Goal: Find specific page/section: Find specific page/section

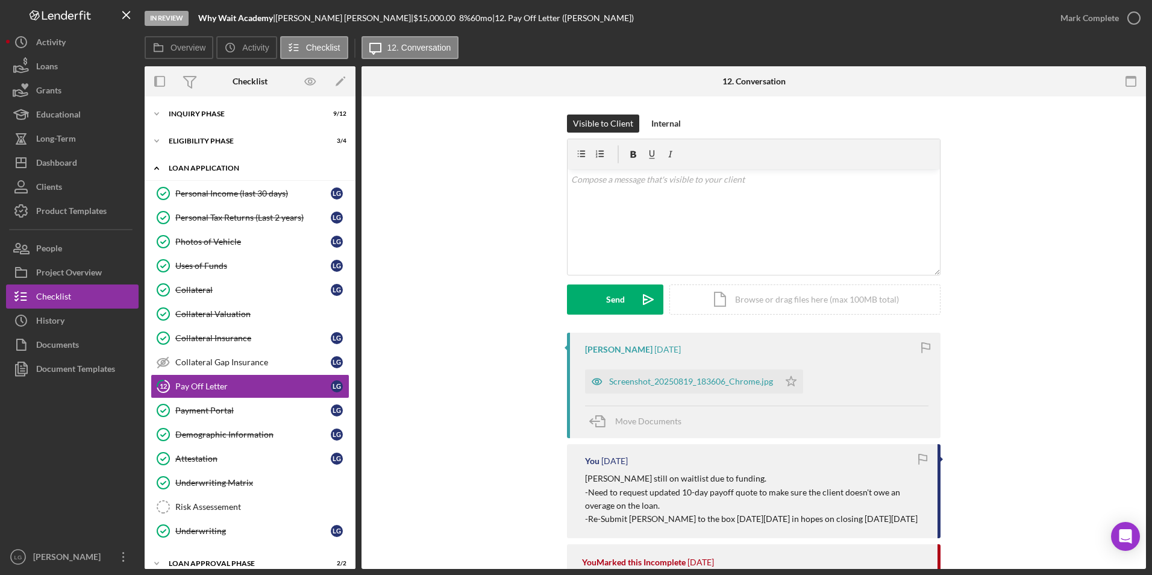
scroll to position [67, 0]
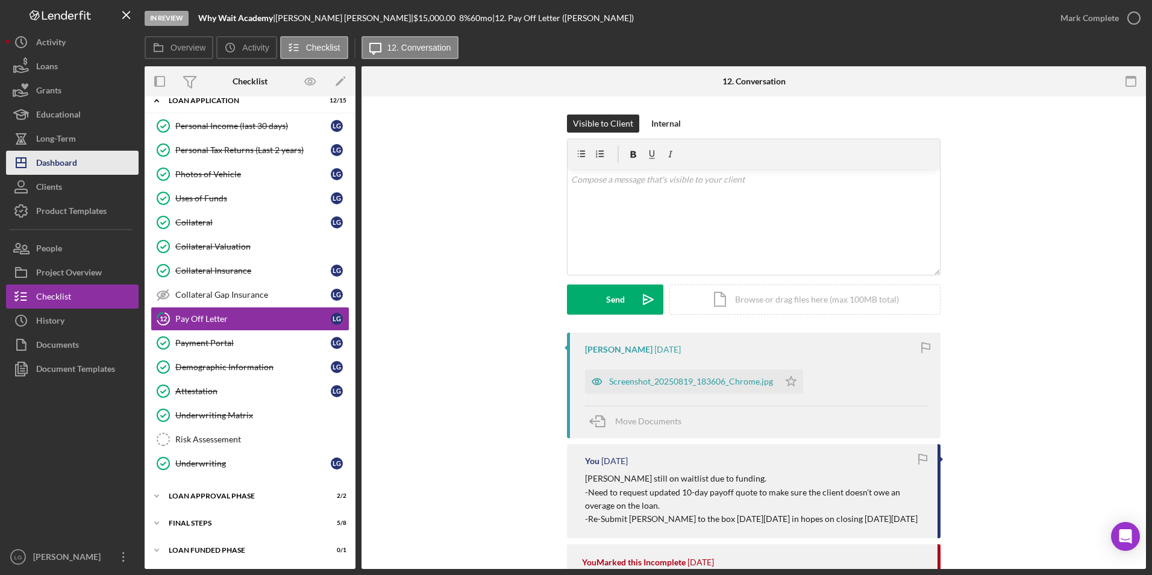
click at [73, 154] on div "Dashboard" at bounding box center [56, 164] width 41 height 27
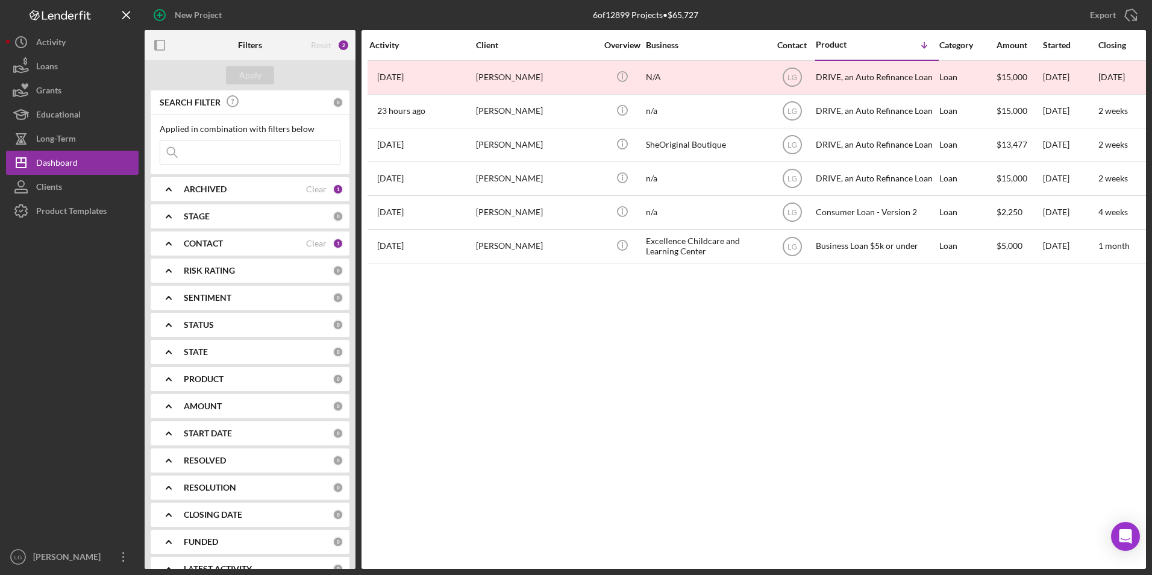
click at [243, 185] on div "ARCHIVED" at bounding box center [245, 189] width 122 height 10
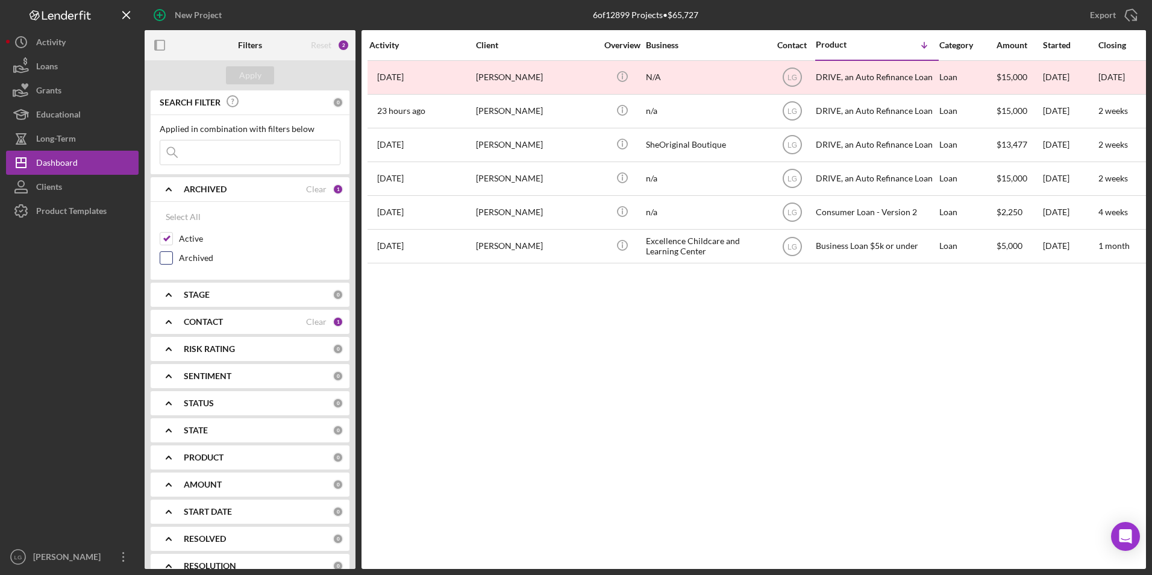
click at [162, 254] on input "Archived" at bounding box center [166, 258] width 12 height 12
checkbox input "true"
click at [166, 234] on input "Active" at bounding box center [166, 239] width 12 height 12
checkbox input "false"
click at [240, 72] on div "Apply" at bounding box center [250, 75] width 22 height 18
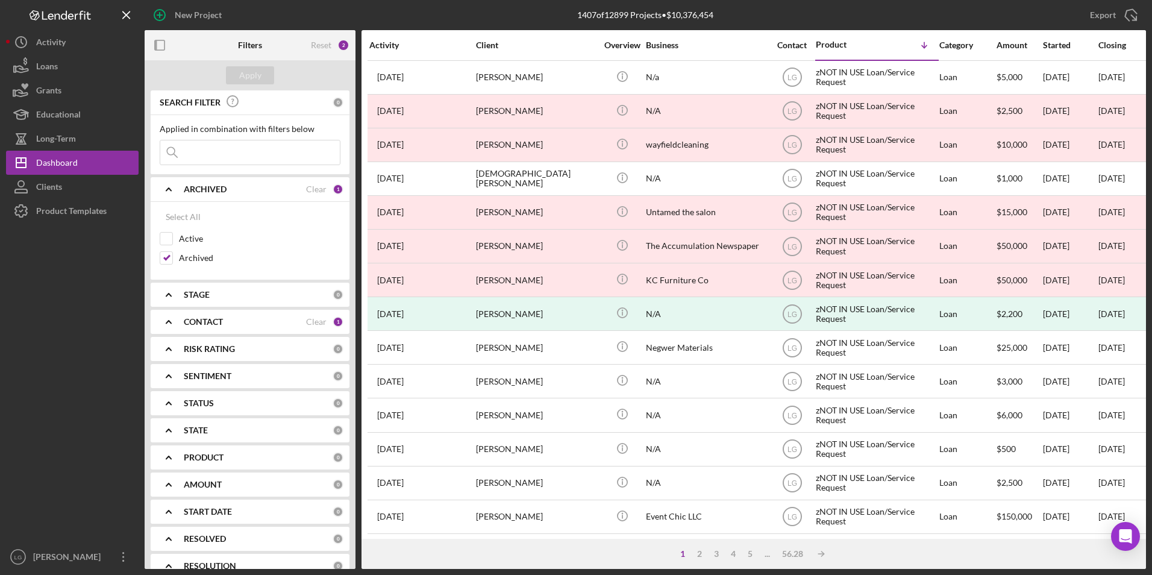
click at [199, 154] on input at bounding box center [250, 152] width 180 height 24
type input "[PERSON_NAME]"
click at [243, 68] on div "Apply" at bounding box center [250, 75] width 22 height 18
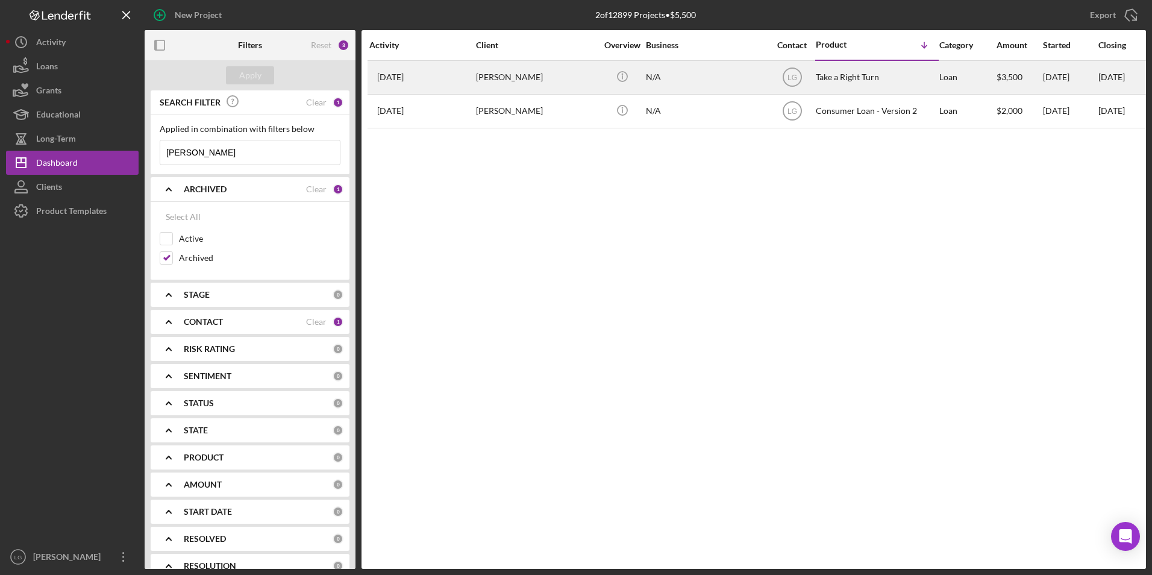
click at [545, 89] on div "[PERSON_NAME]" at bounding box center [536, 77] width 120 height 32
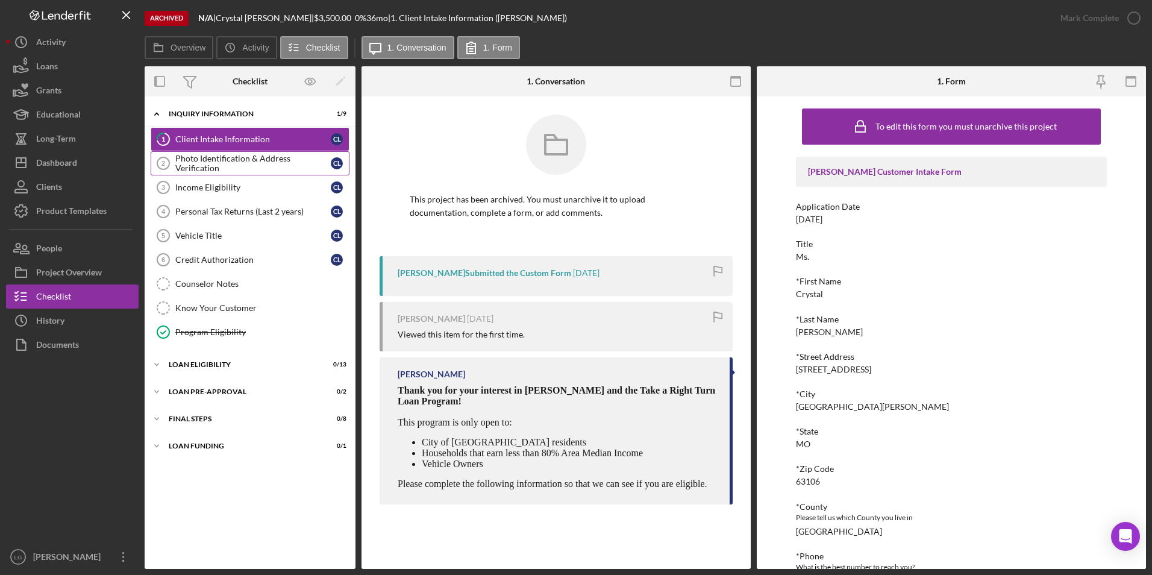
click at [247, 161] on div "Photo Identification & Address Verification" at bounding box center [252, 163] width 155 height 19
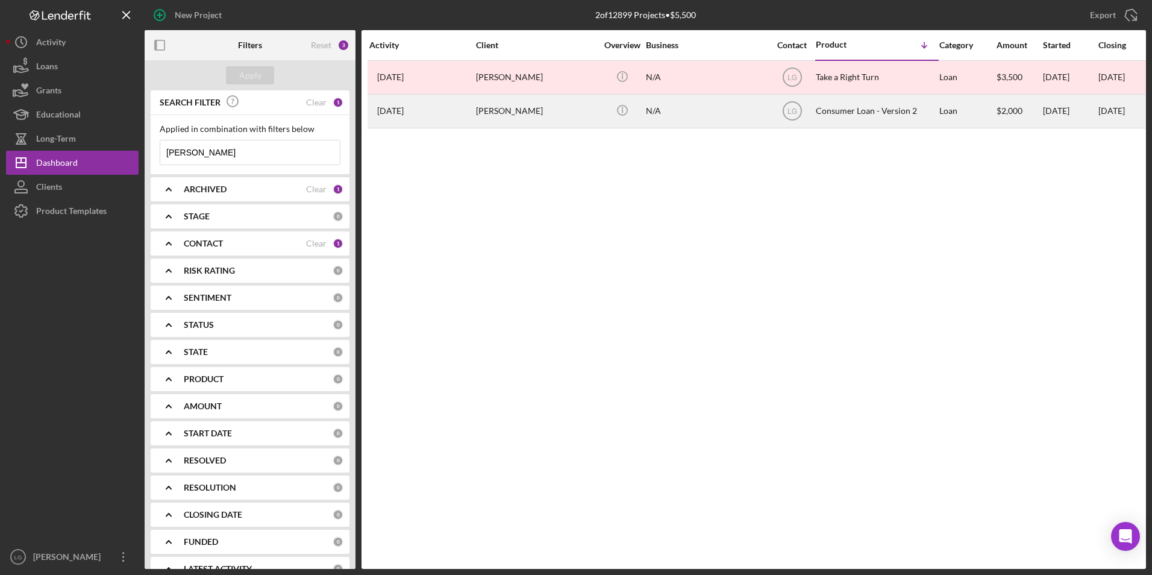
click at [512, 111] on div "[PERSON_NAME]" at bounding box center [536, 111] width 120 height 32
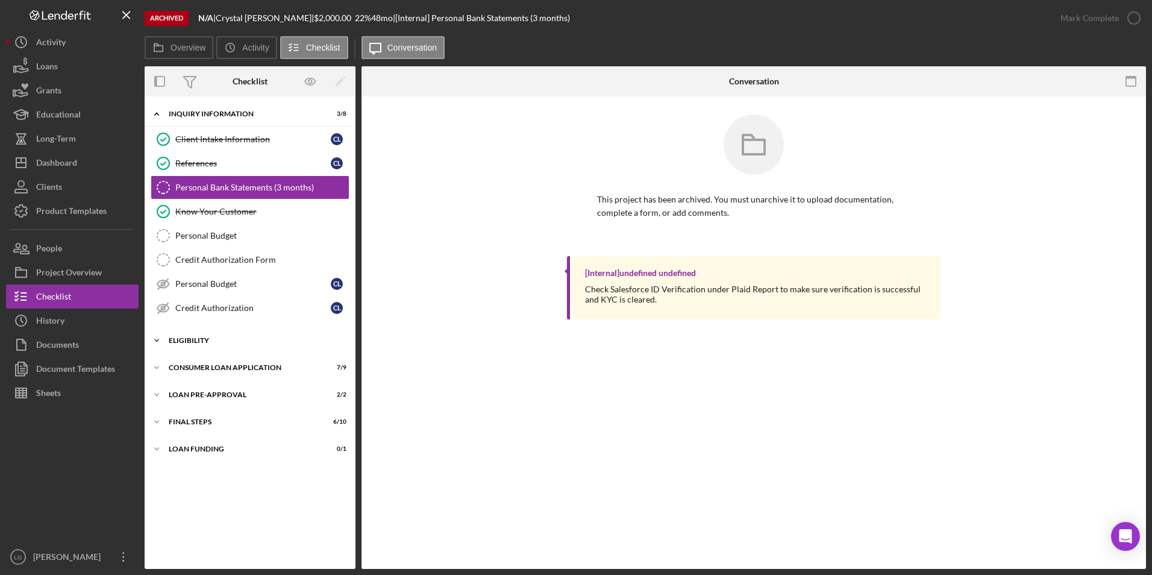
click at [191, 338] on div "Eligibility" at bounding box center [255, 340] width 172 height 7
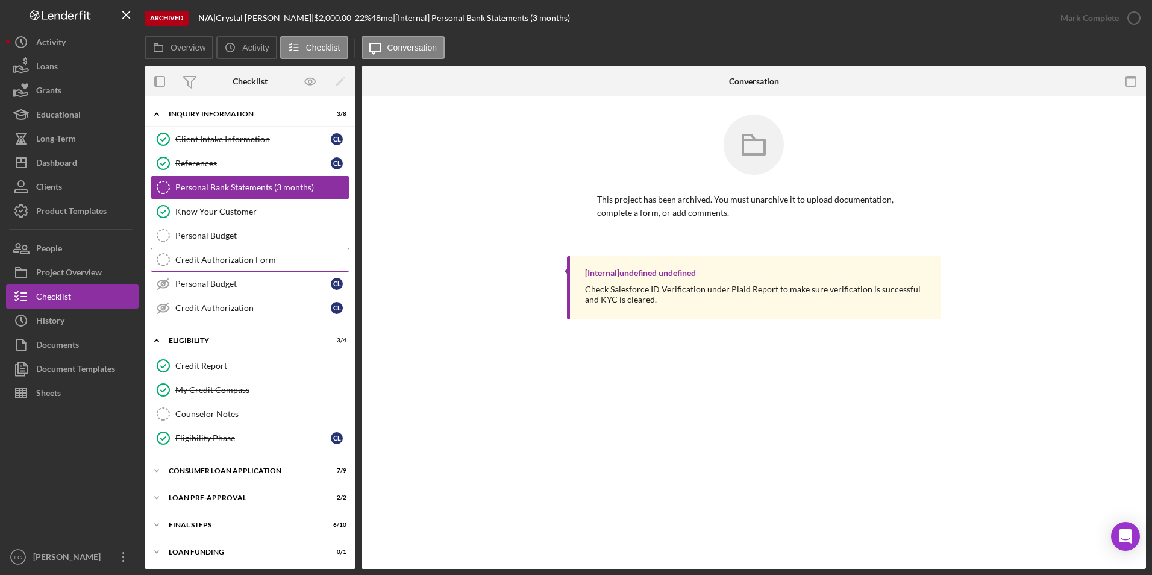
scroll to position [2, 0]
click at [202, 468] on div "Consumer Loan Application" at bounding box center [255, 468] width 172 height 7
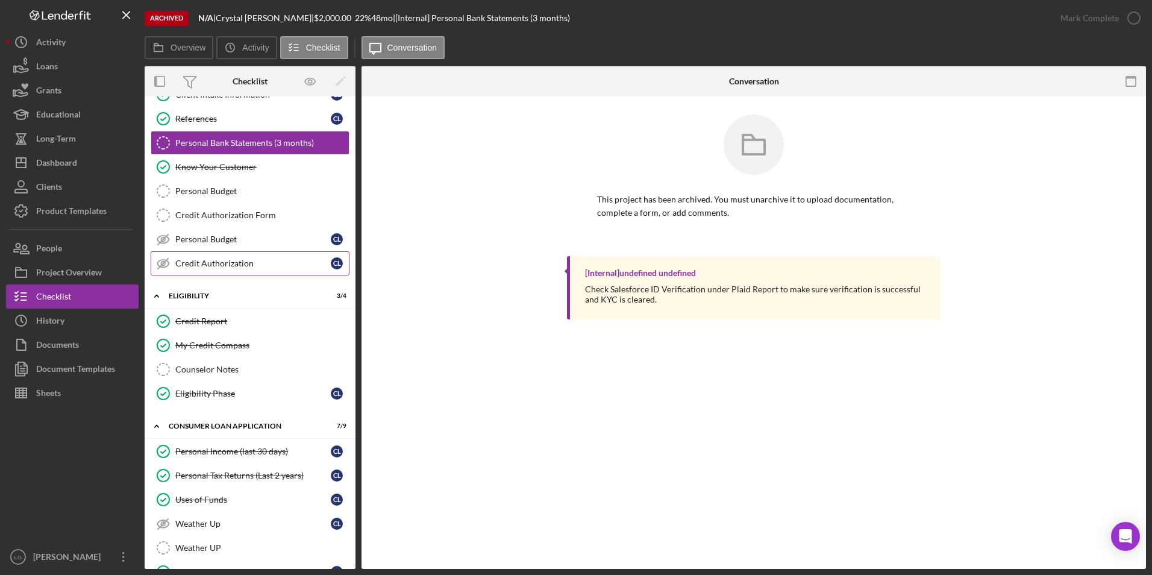
scroll to position [0, 0]
